Goal: Register for event/course

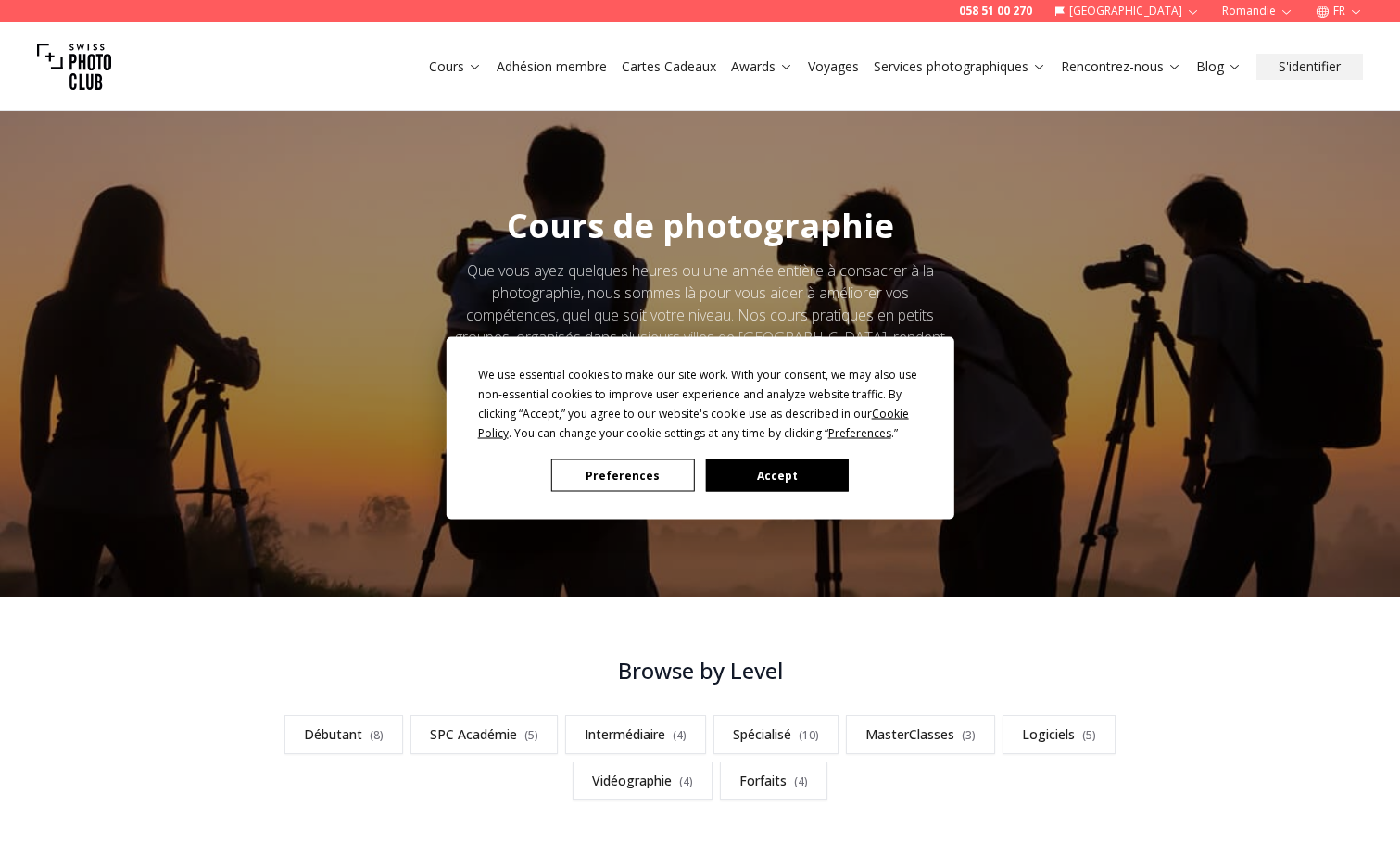
click at [795, 481] on button "Accept" at bounding box center [776, 476] width 142 height 32
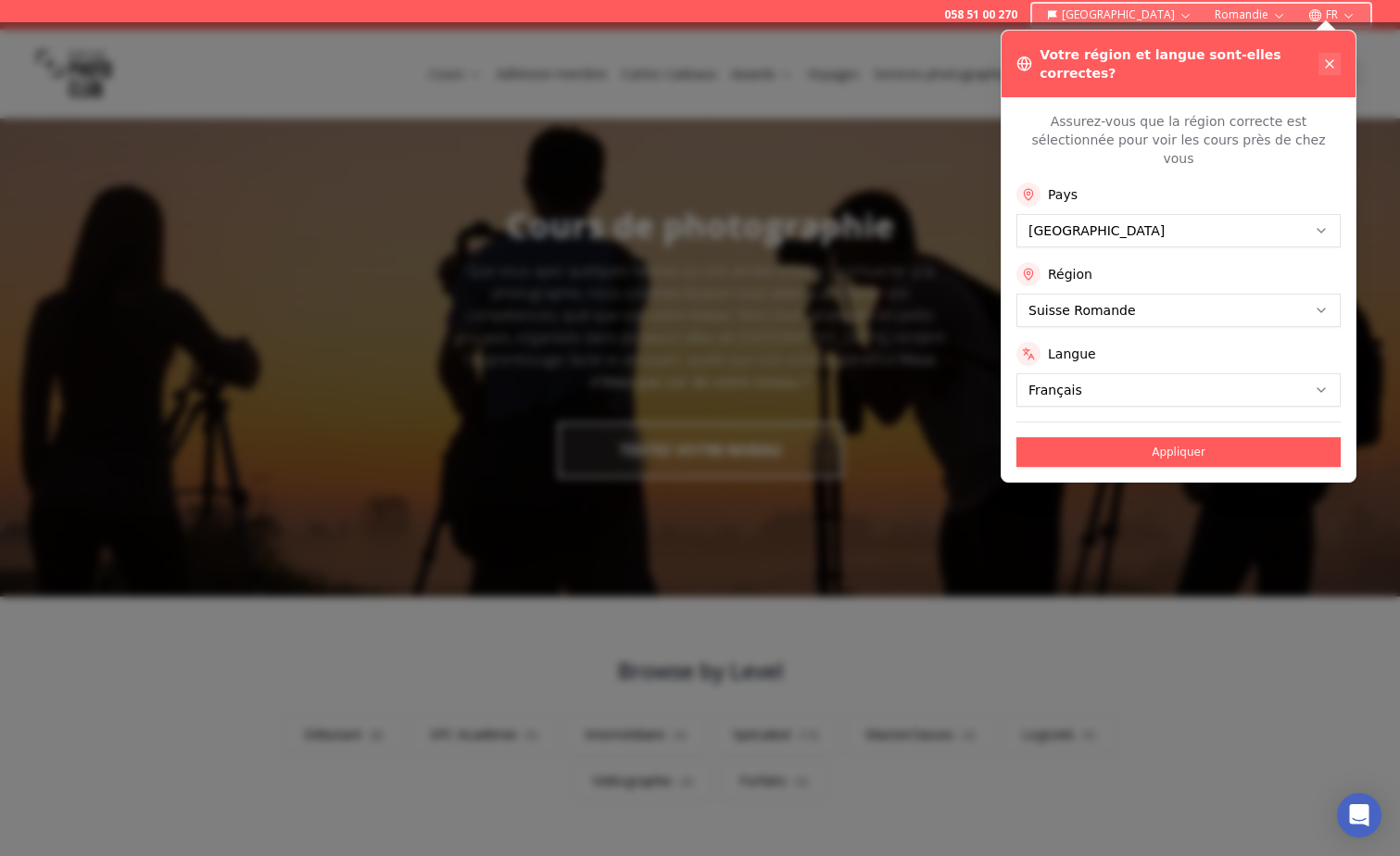
click at [1331, 60] on icon at bounding box center [1330, 64] width 8 height 8
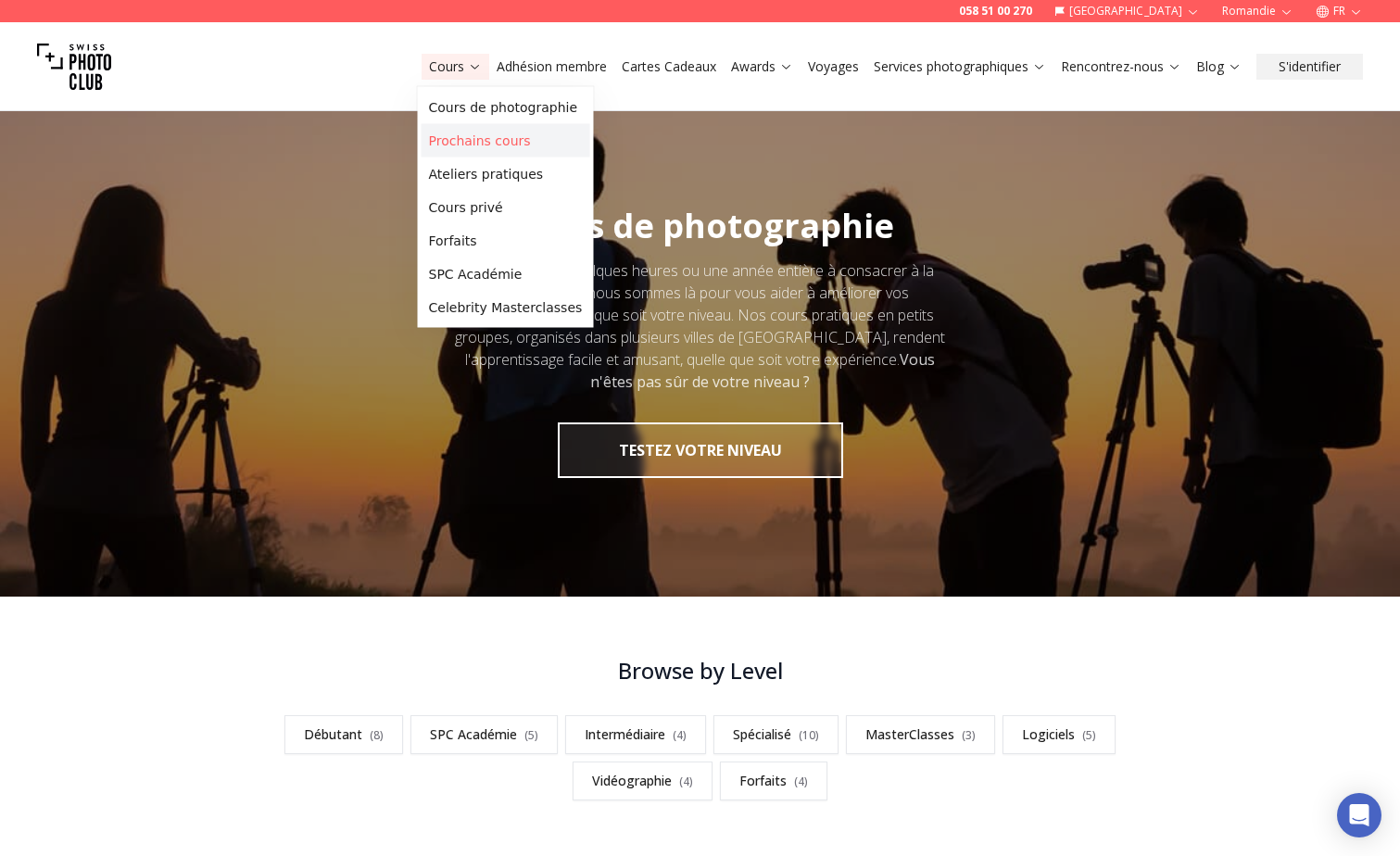
click at [443, 136] on link "Prochains cours" at bounding box center [506, 141] width 169 height 33
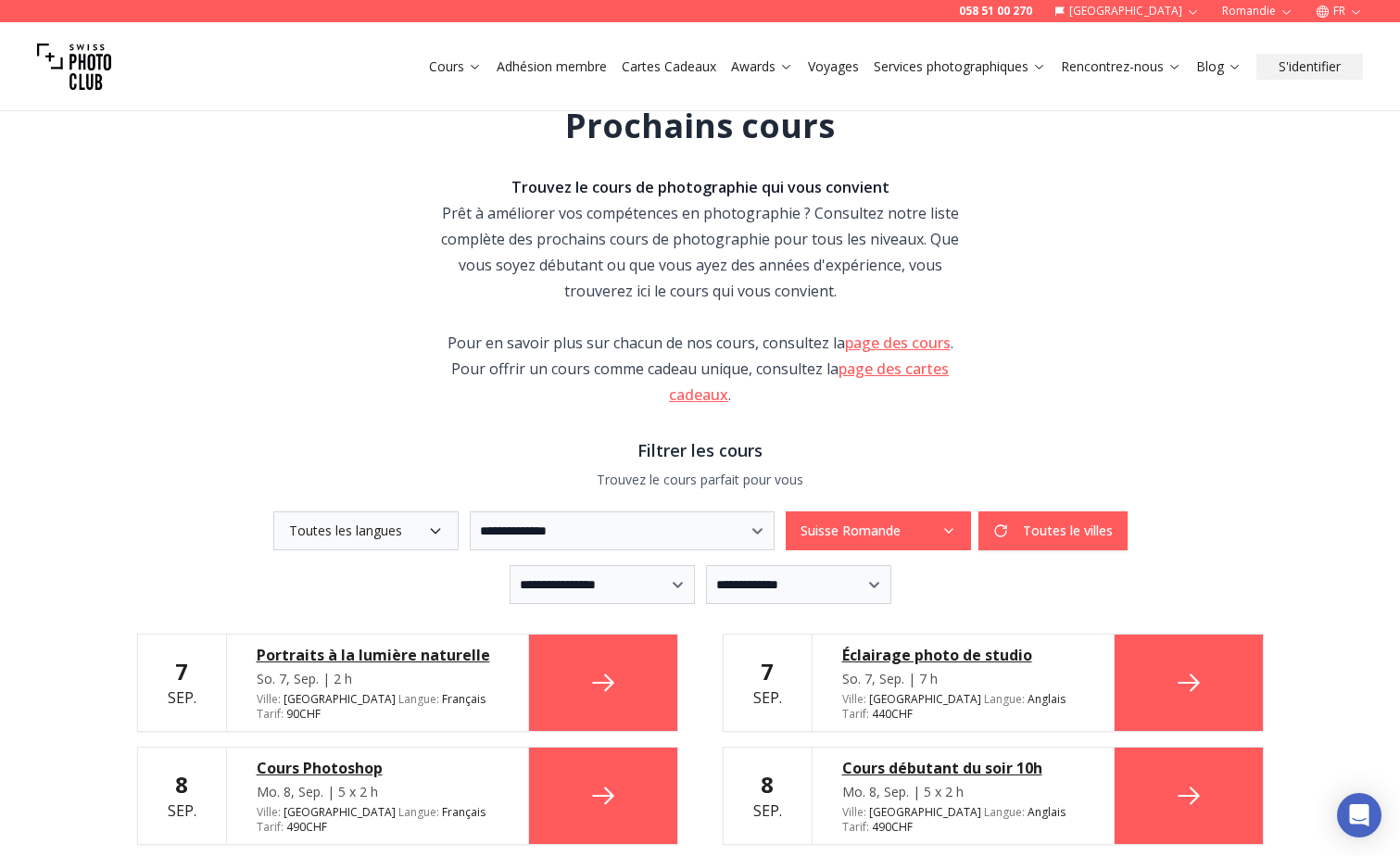
scroll to position [92, 0]
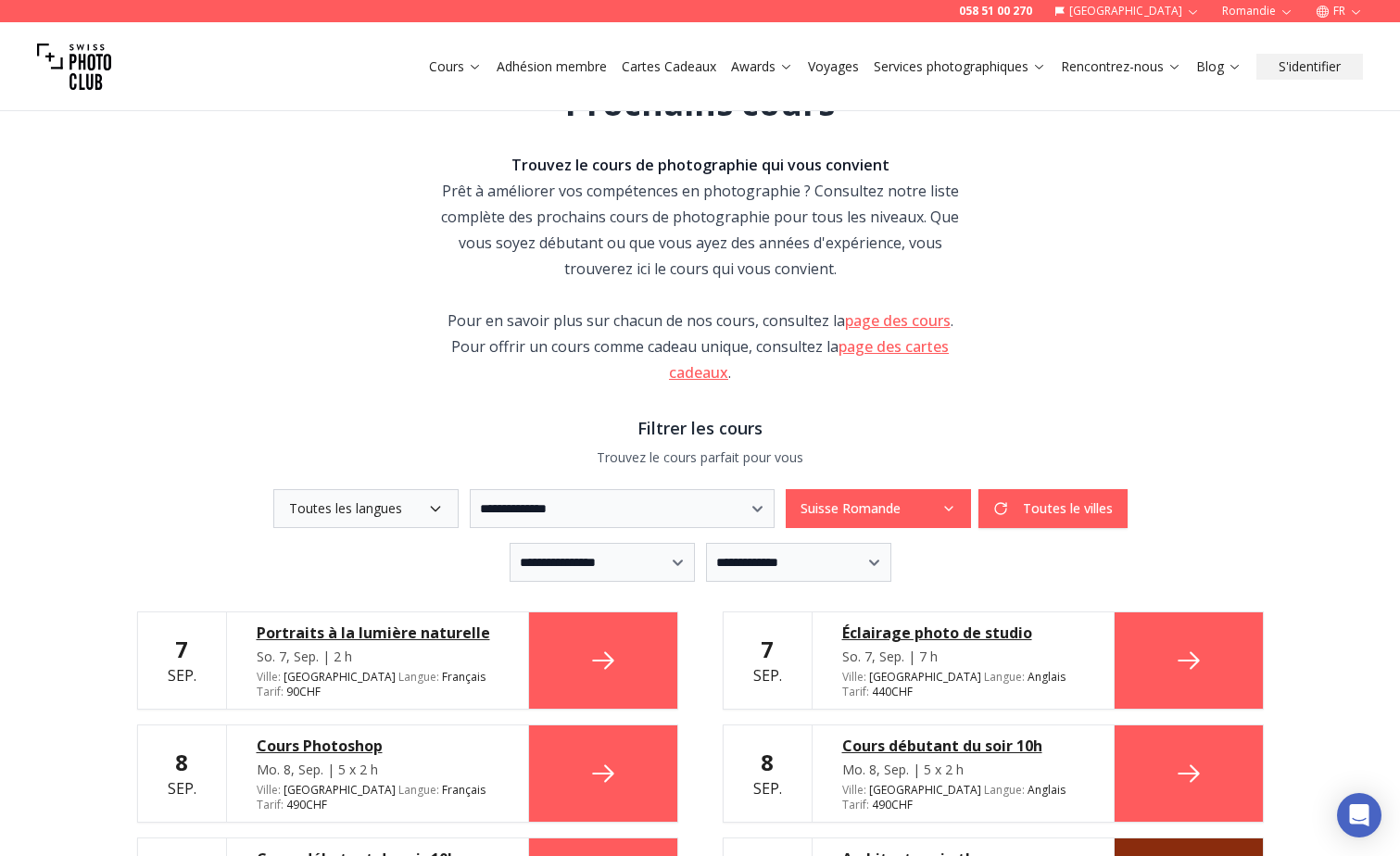
click at [971, 512] on button "Suisse Romande" at bounding box center [878, 509] width 186 height 39
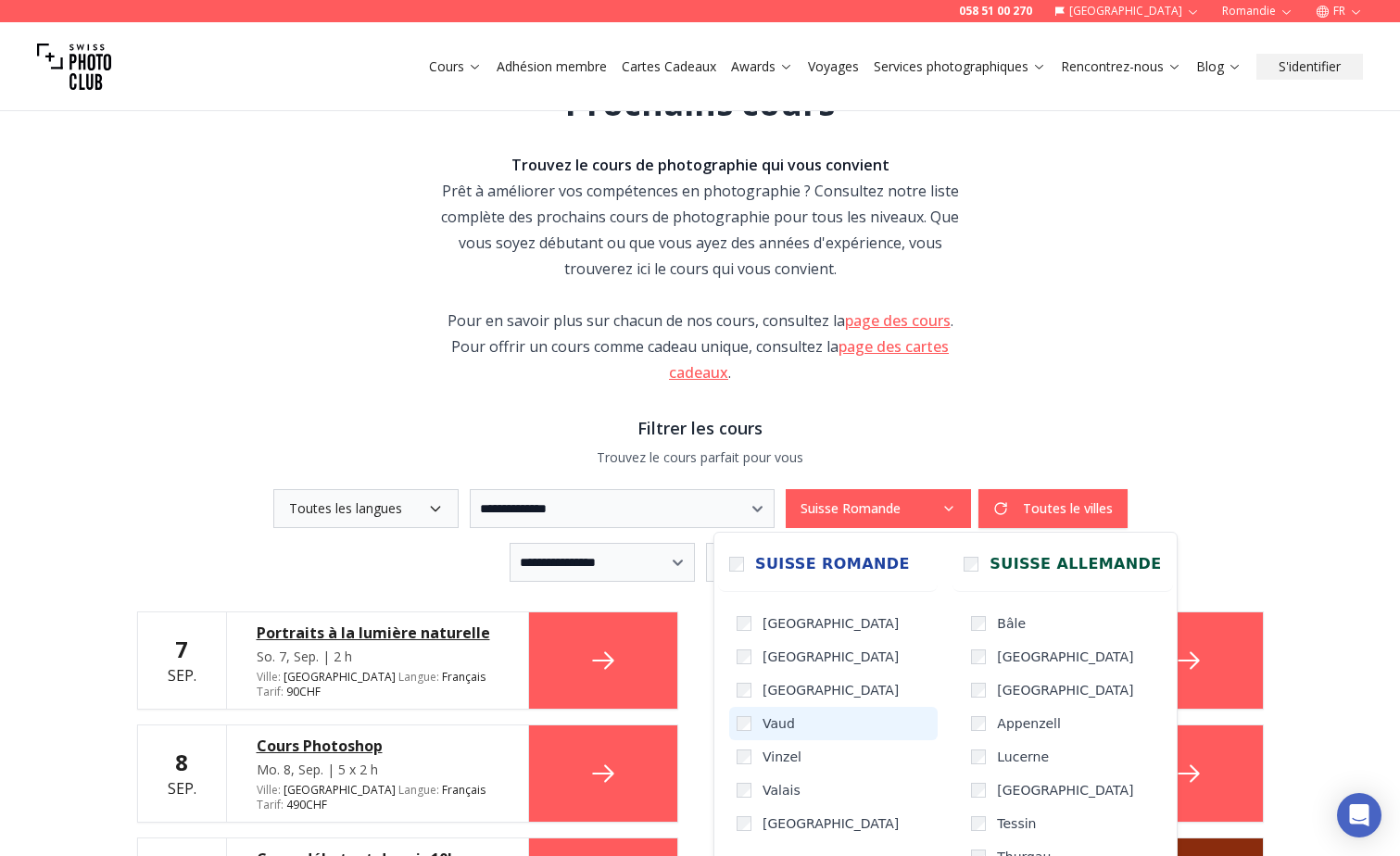
click at [787, 723] on span "Vaud" at bounding box center [778, 723] width 32 height 19
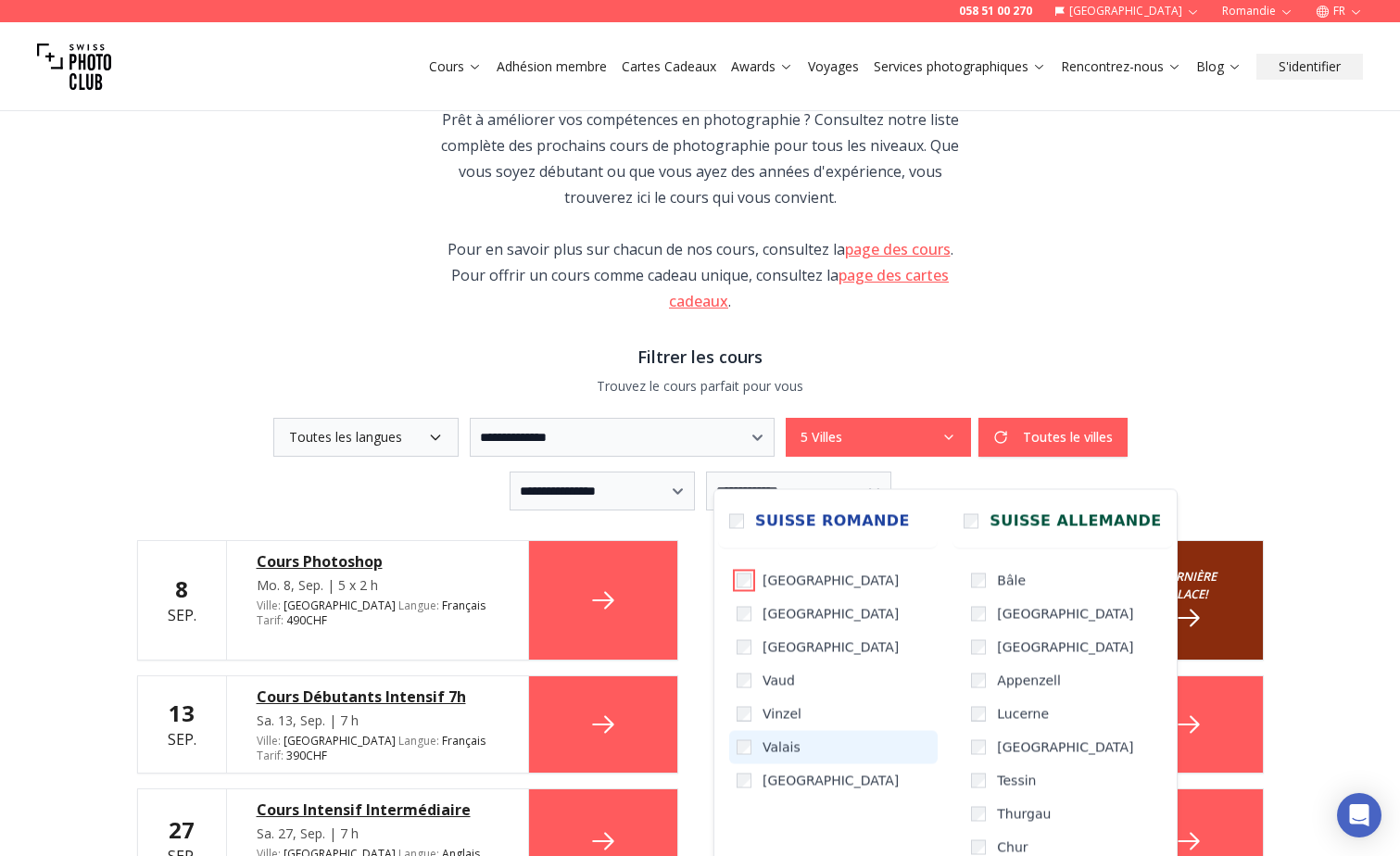
scroll to position [186, 0]
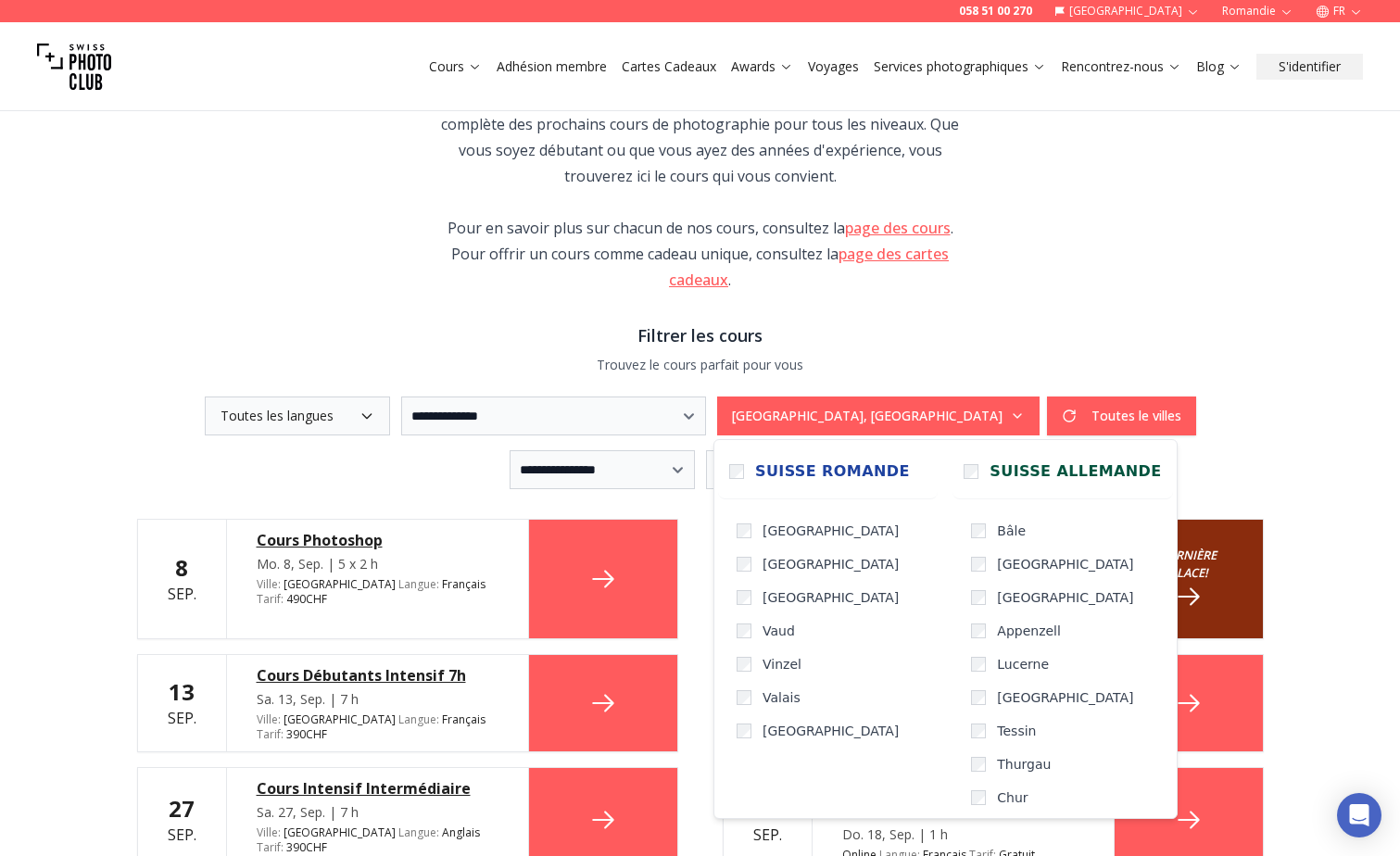
click at [1238, 403] on div "**********" at bounding box center [700, 417] width 1127 height 39
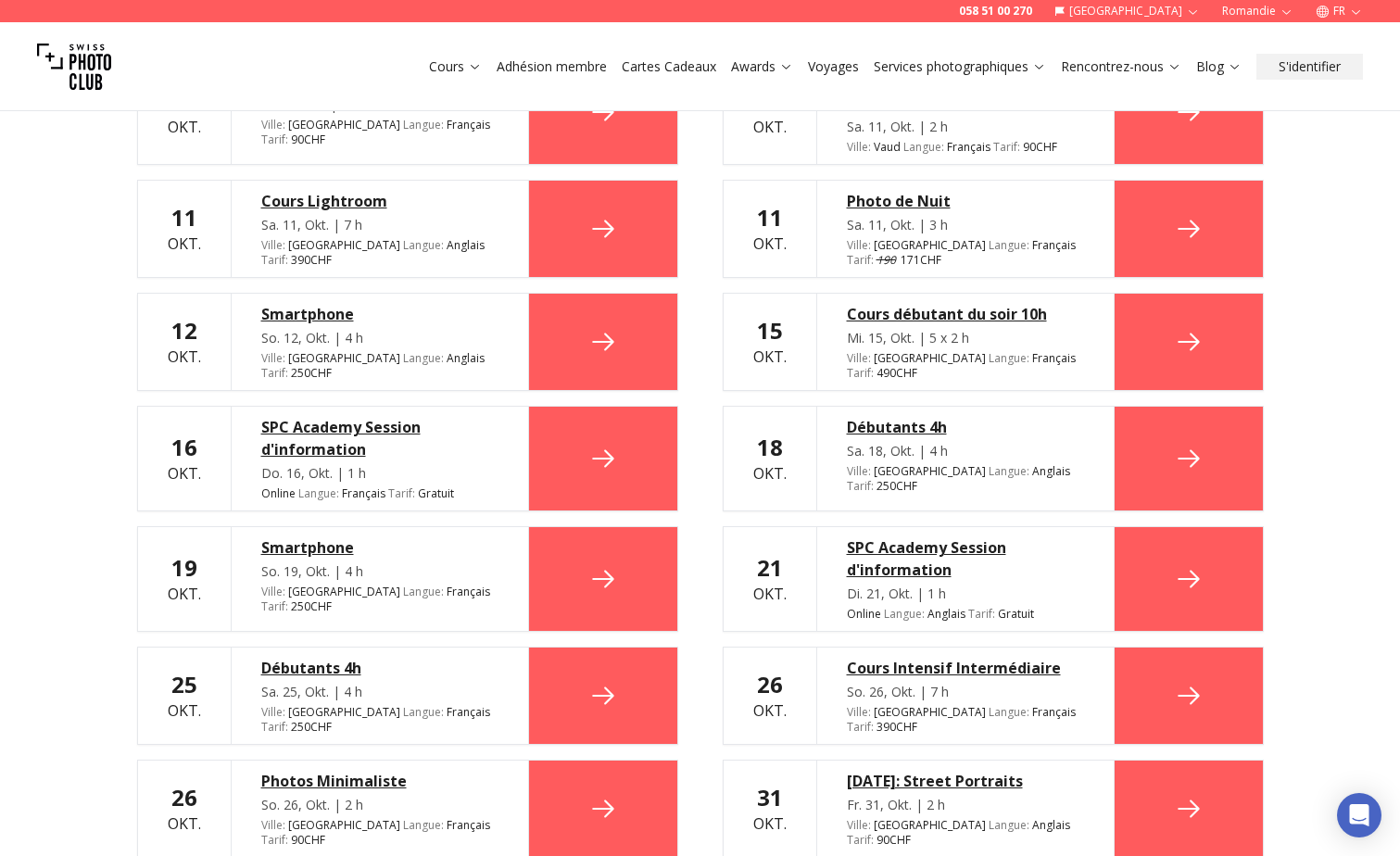
scroll to position [2503, 0]
